Goal: Task Accomplishment & Management: Use online tool/utility

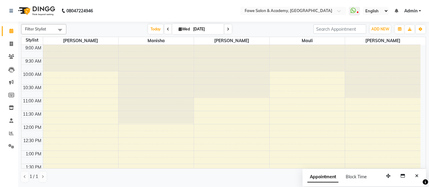
scroll to position [105, 0]
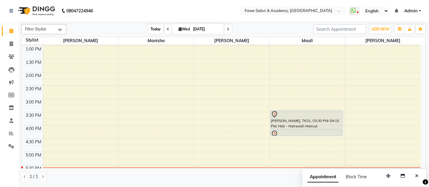
click at [155, 27] on span "Today" at bounding box center [155, 28] width 15 height 9
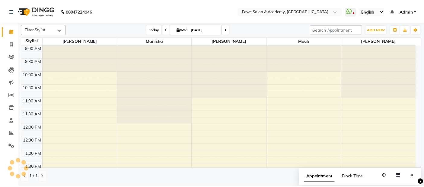
scroll to position [210, 0]
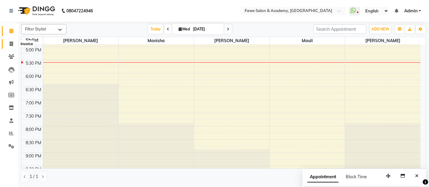
click at [10, 42] on icon at bounding box center [11, 44] width 3 height 5
select select "service"
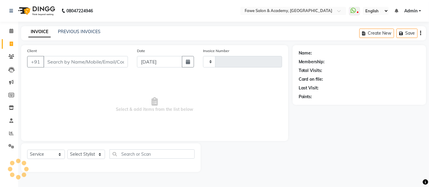
type input "1176"
select select "879"
click at [53, 62] on input "Client" at bounding box center [85, 61] width 85 height 11
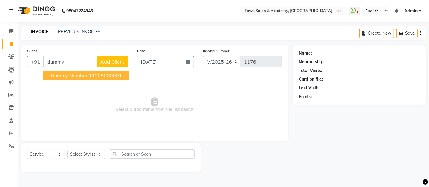
click at [75, 74] on span "dummy number" at bounding box center [69, 76] width 37 height 6
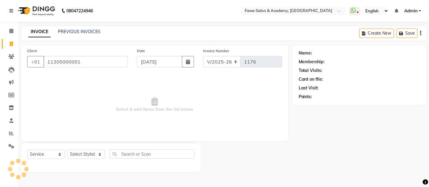
type input "11305000001"
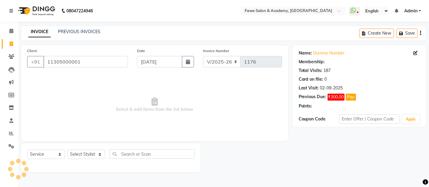
select select "1: Object"
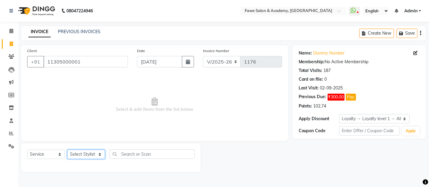
click at [100, 154] on select "Select Stylist Akshata Fawe Manisha Manisha Shah Mauli Mayuresh" at bounding box center [86, 154] width 38 height 9
select select "82869"
click at [67, 150] on select "Select Stylist Akshata Fawe Manisha Manisha Shah Mauli Mayuresh" at bounding box center [86, 154] width 38 height 9
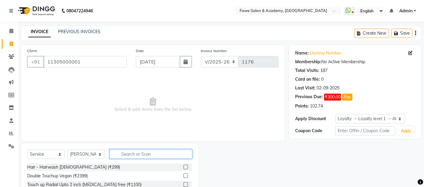
click at [140, 154] on input "text" at bounding box center [151, 154] width 83 height 9
type input "eye"
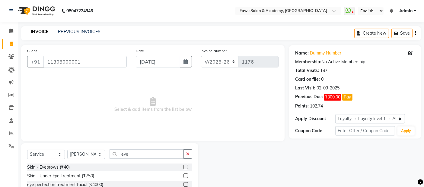
click at [185, 165] on label at bounding box center [185, 167] width 5 height 5
click at [185, 166] on input "checkbox" at bounding box center [185, 168] width 4 height 4
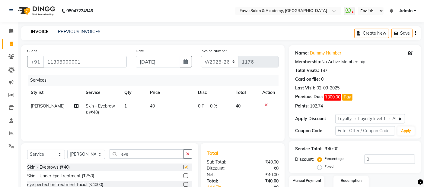
checkbox input "false"
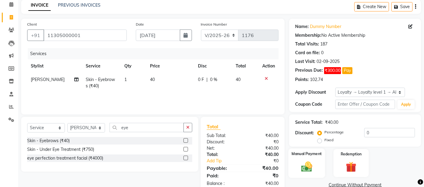
click at [309, 165] on img at bounding box center [307, 167] width 18 height 13
click at [357, 183] on span "CASH" at bounding box center [358, 185] width 13 height 7
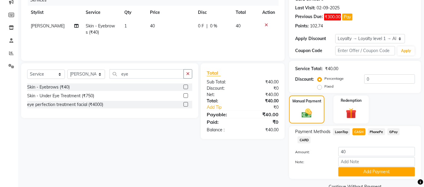
scroll to position [85, 0]
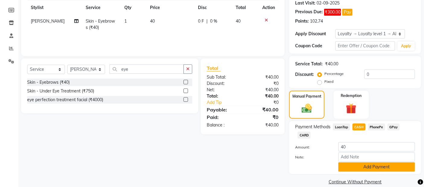
click at [382, 163] on button "Add Payment" at bounding box center [376, 167] width 77 height 9
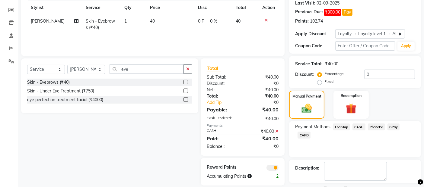
scroll to position [110, 0]
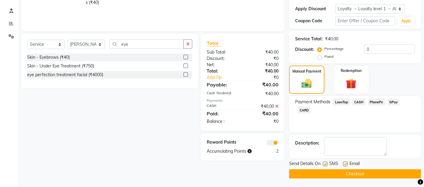
click at [376, 172] on button "Checkout" at bounding box center [355, 174] width 132 height 9
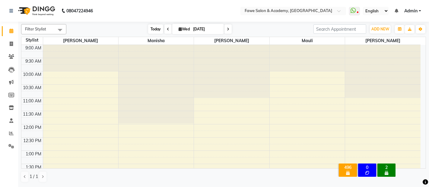
click at [154, 26] on span "Today" at bounding box center [155, 28] width 15 height 9
